Goal: Information Seeking & Learning: Learn about a topic

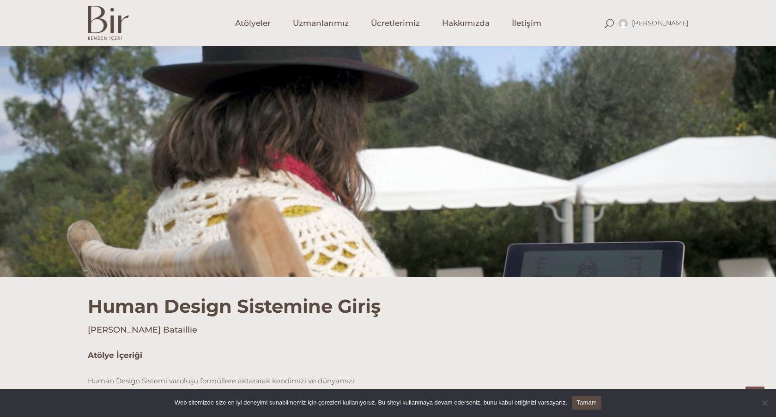
scroll to position [350, 0]
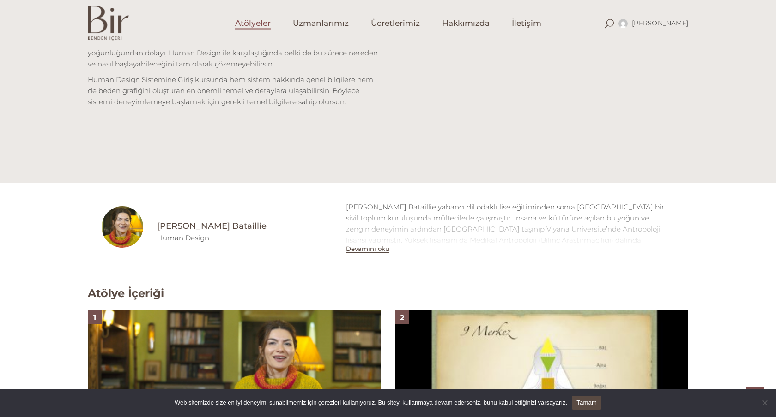
click at [266, 25] on span "Atölyeler" at bounding box center [253, 23] width 36 height 11
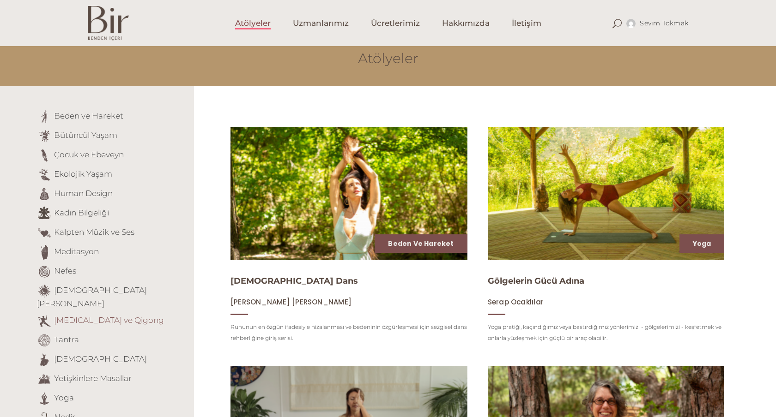
scroll to position [44, 0]
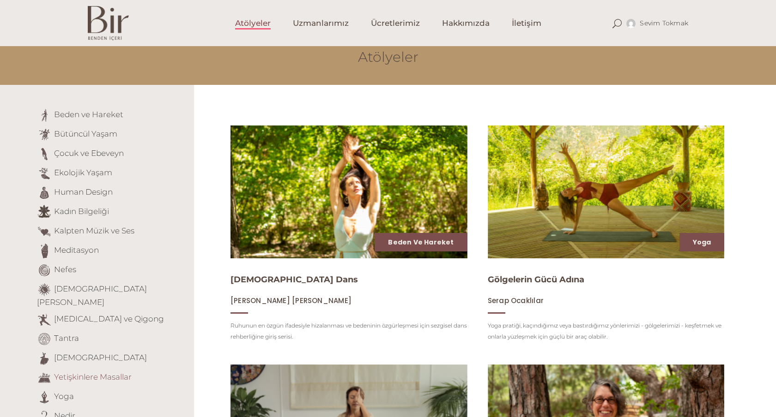
click at [83, 373] on link "Yetişkinlere Masallar" at bounding box center [93, 377] width 78 height 9
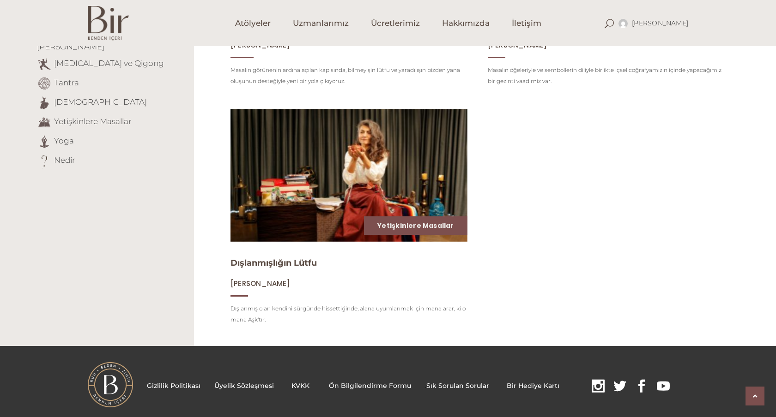
scroll to position [319, 0]
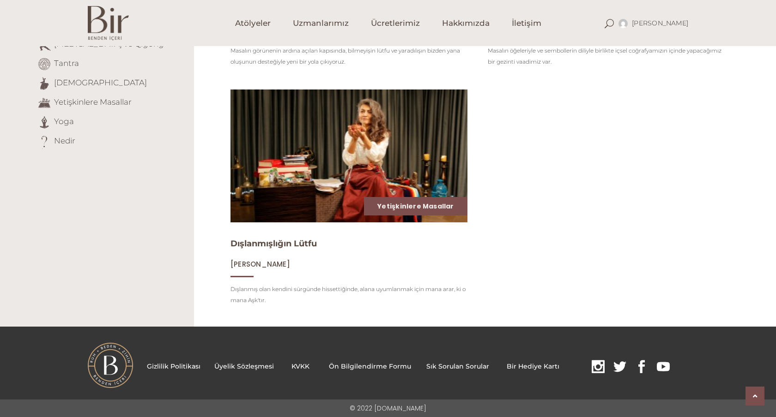
click at [344, 151] on img at bounding box center [349, 155] width 244 height 137
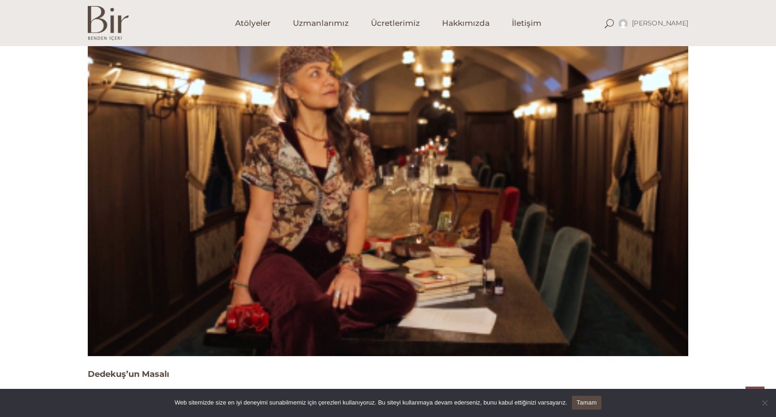
scroll to position [1021, 0]
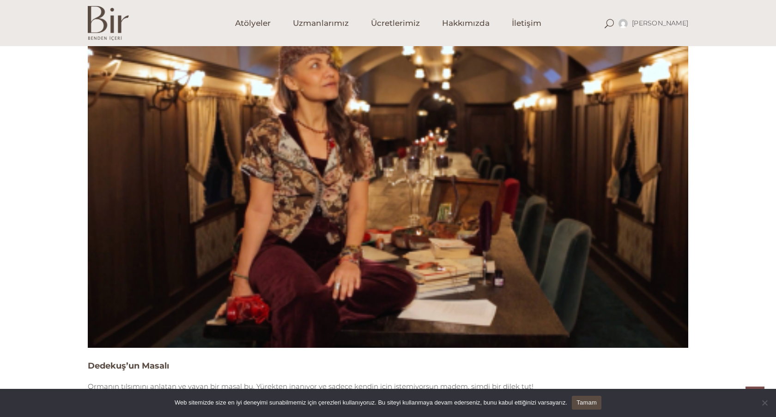
click at [357, 173] on img at bounding box center [388, 178] width 600 height 337
